Goal: Information Seeking & Learning: Learn about a topic

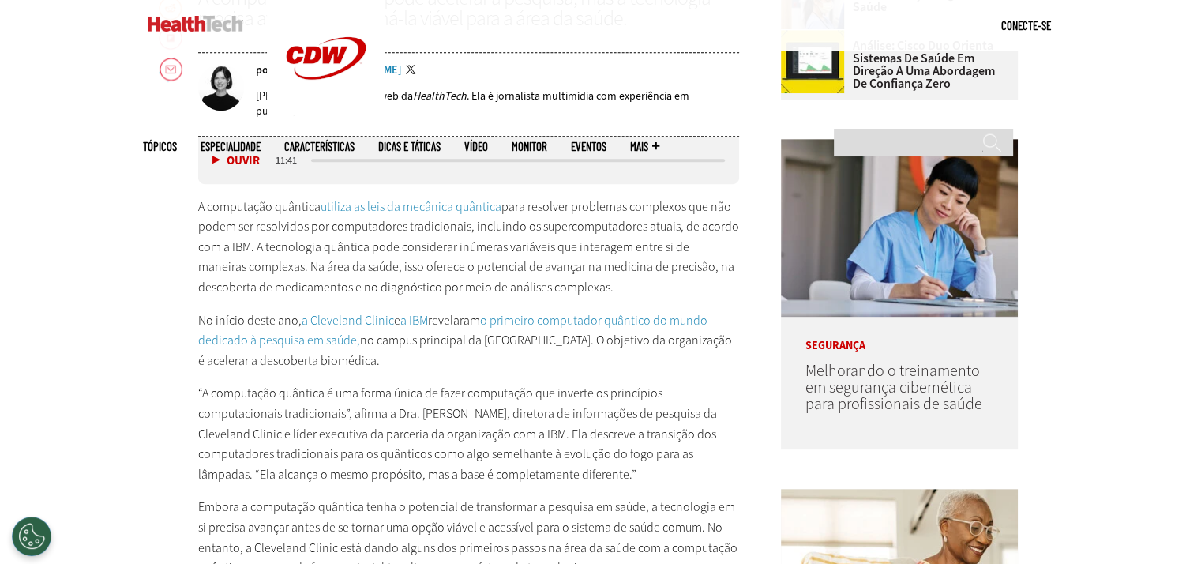
scroll to position [800, 0]
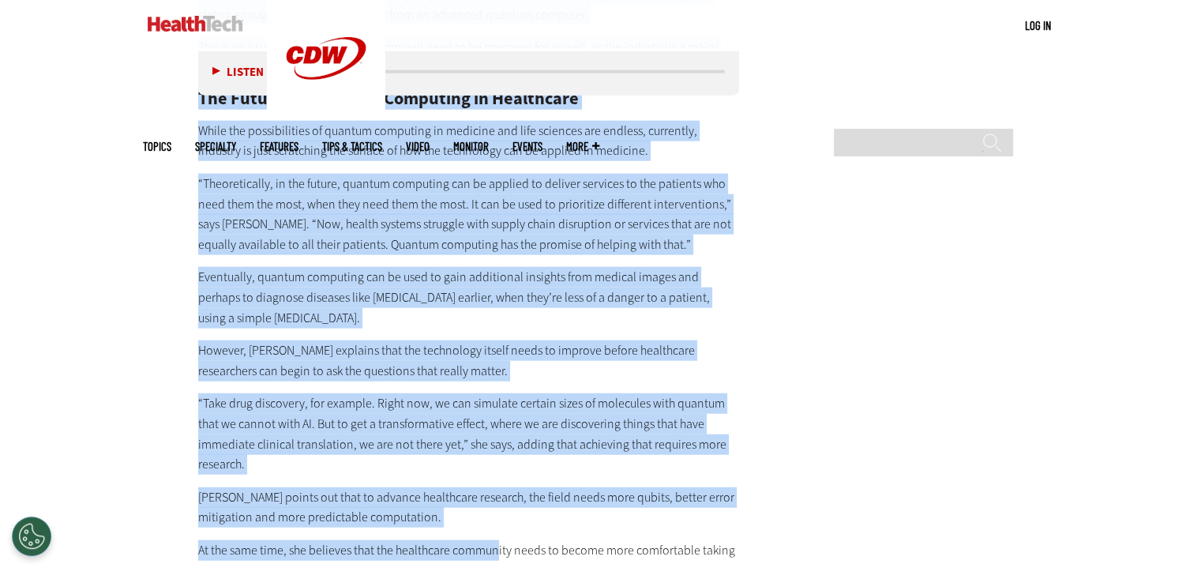
scroll to position [3792, 0]
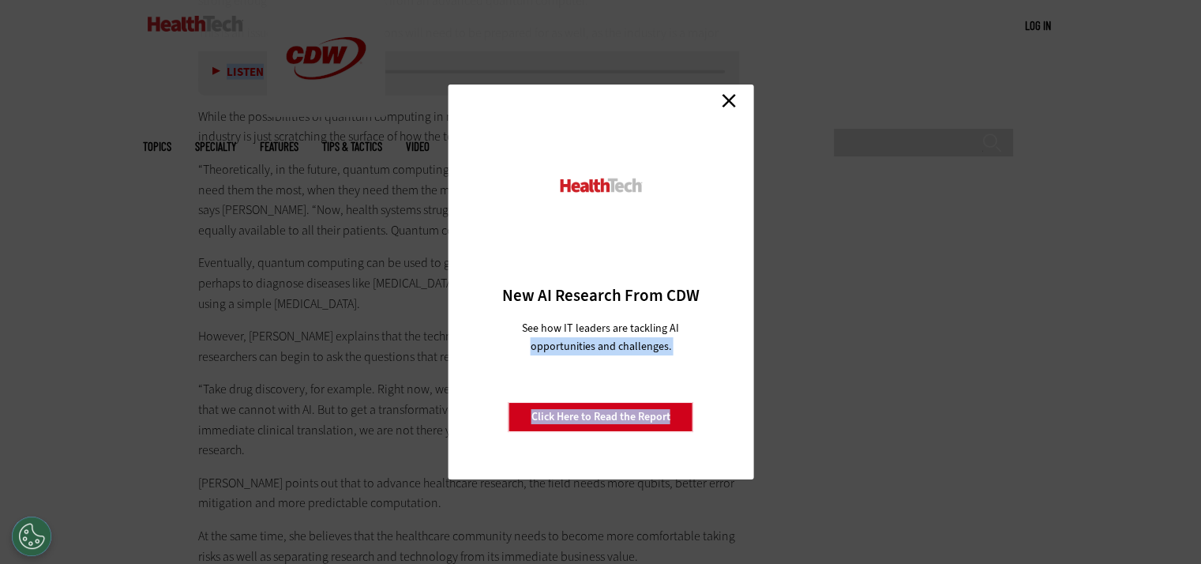
drag, startPoint x: 177, startPoint y: 154, endPoint x: 483, endPoint y: 354, distance: 366.1
click at [722, 102] on link "Close" at bounding box center [729, 100] width 24 height 24
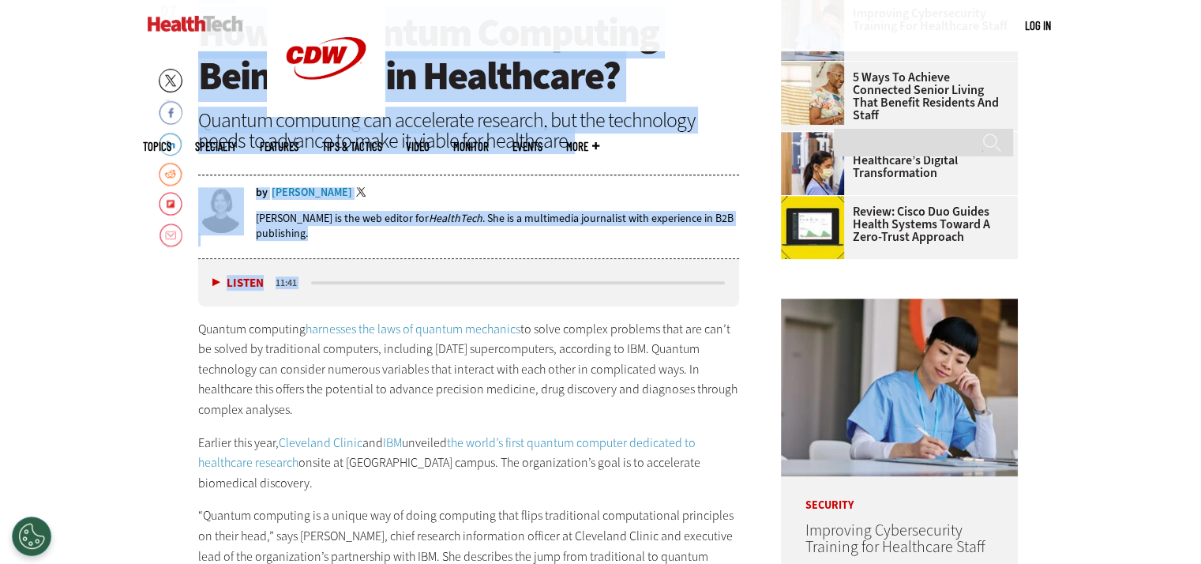
scroll to position [616, 0]
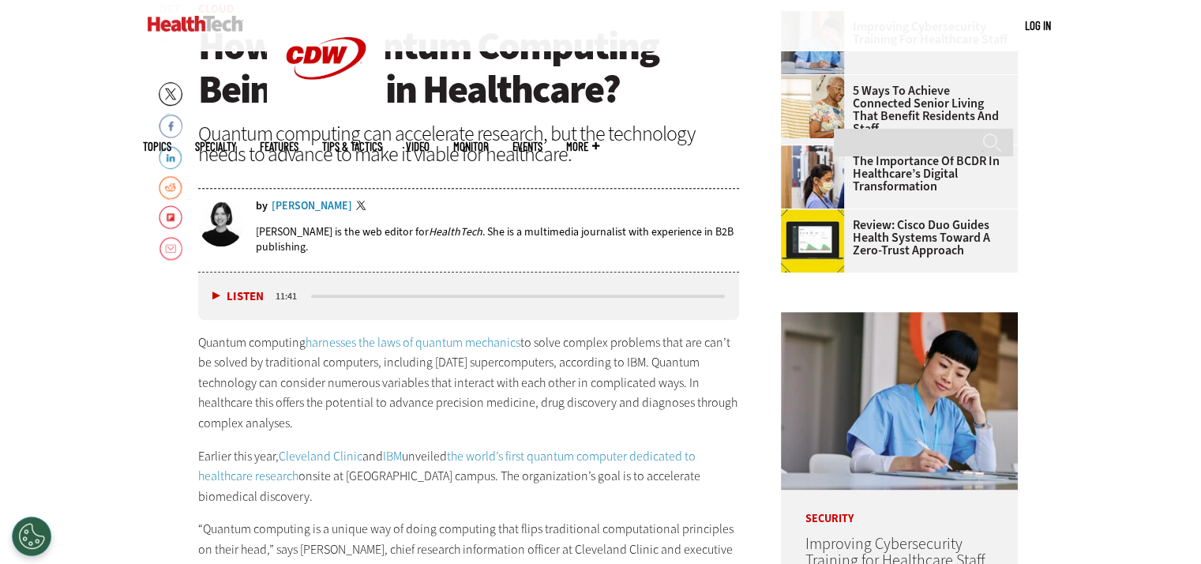
click at [15, 26] on div "MENU Log in Mobile menu Topics Artificial Intelligence Cloud Data Analytics Dat…" at bounding box center [600, 25] width 1201 height 51
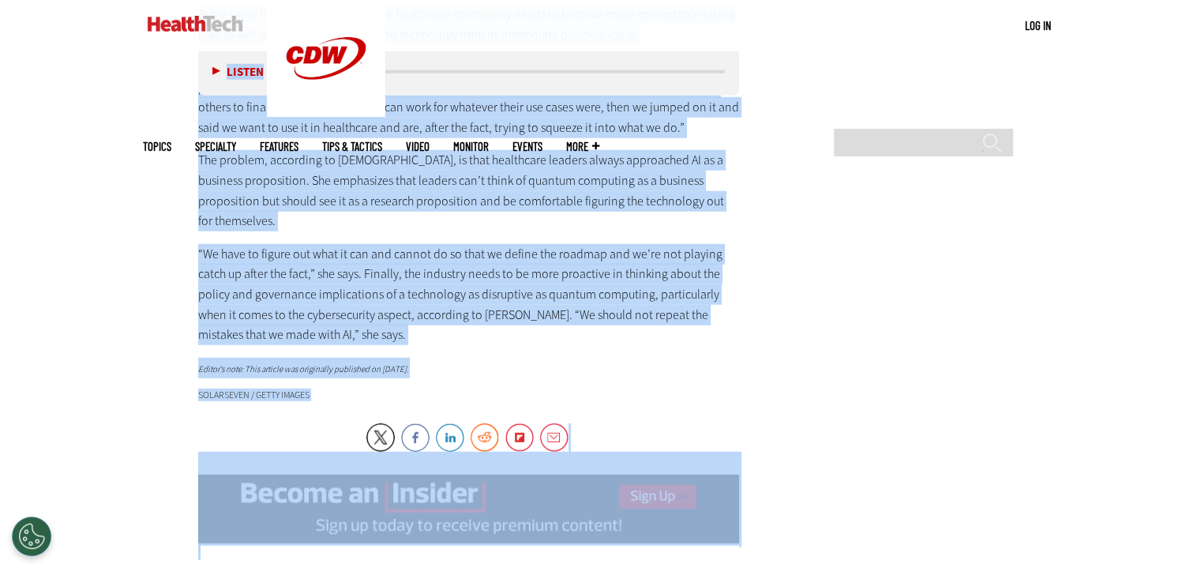
scroll to position [4433, 0]
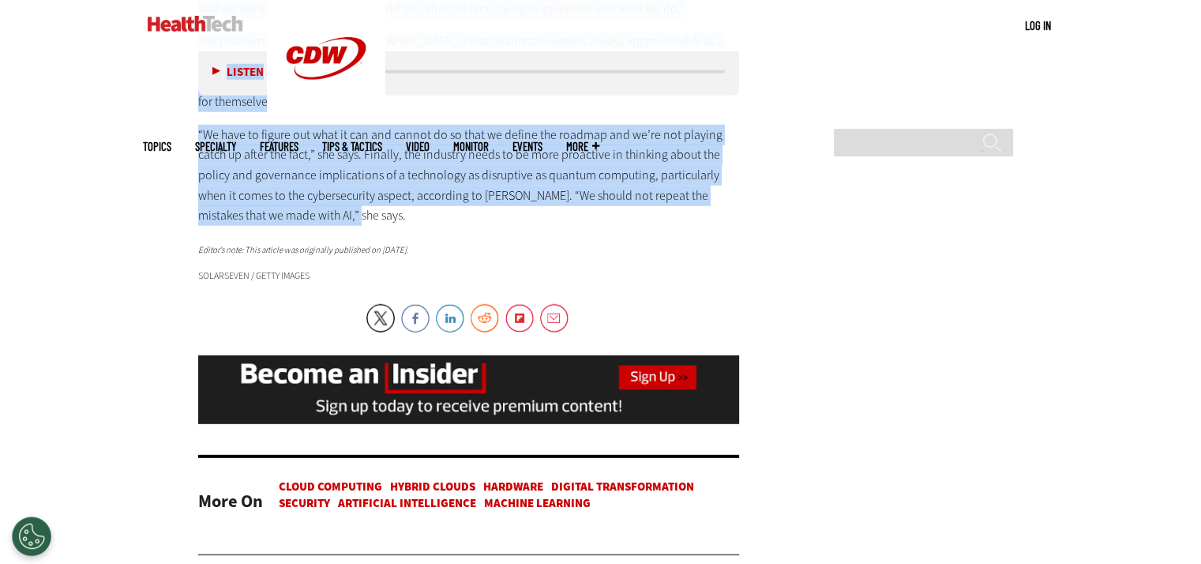
drag, startPoint x: 136, startPoint y: 48, endPoint x: 727, endPoint y: 152, distance: 600.4
copy div "Search Artificial Intelligence Cloud Data Analytics Data Center Digital Workspa…"
